Goal: Navigation & Orientation: Understand site structure

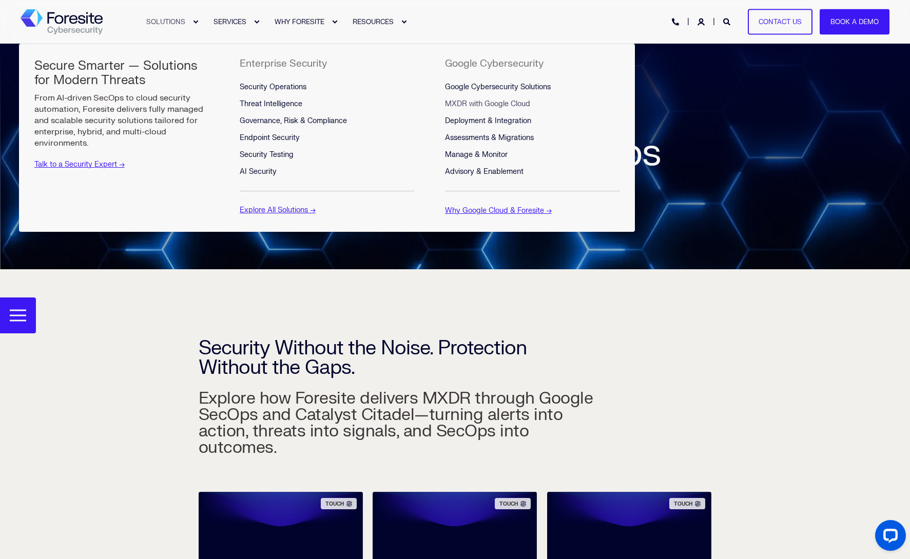
click at [197, 20] on link "SOLUTIONS" at bounding box center [166, 22] width 67 height 44
